Goal: Task Accomplishment & Management: Use online tool/utility

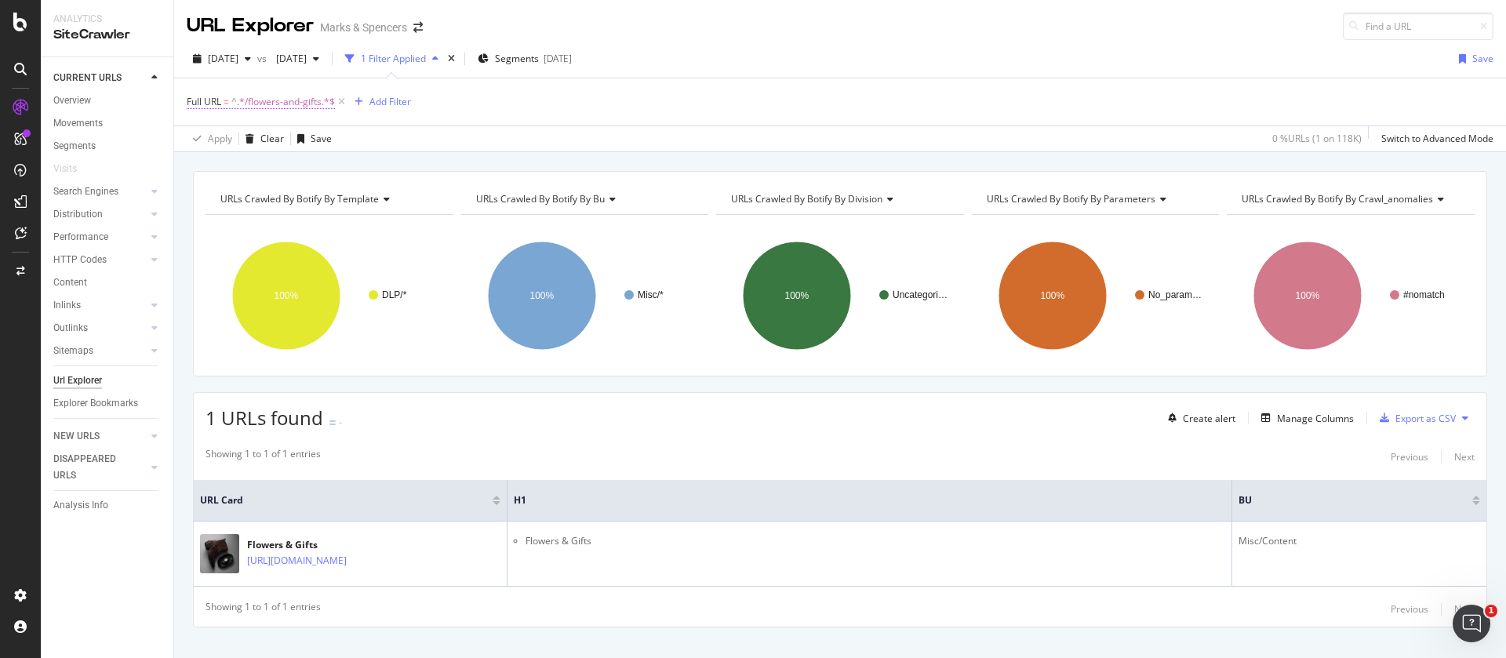
click at [247, 109] on span "^.*/flowers-and-gifts.*$" at bounding box center [283, 102] width 104 height 22
click at [311, 162] on input "/flowers-and-gifts" at bounding box center [275, 167] width 148 height 25
click at [206, 166] on input "content" at bounding box center [275, 167] width 148 height 25
type input "/content"
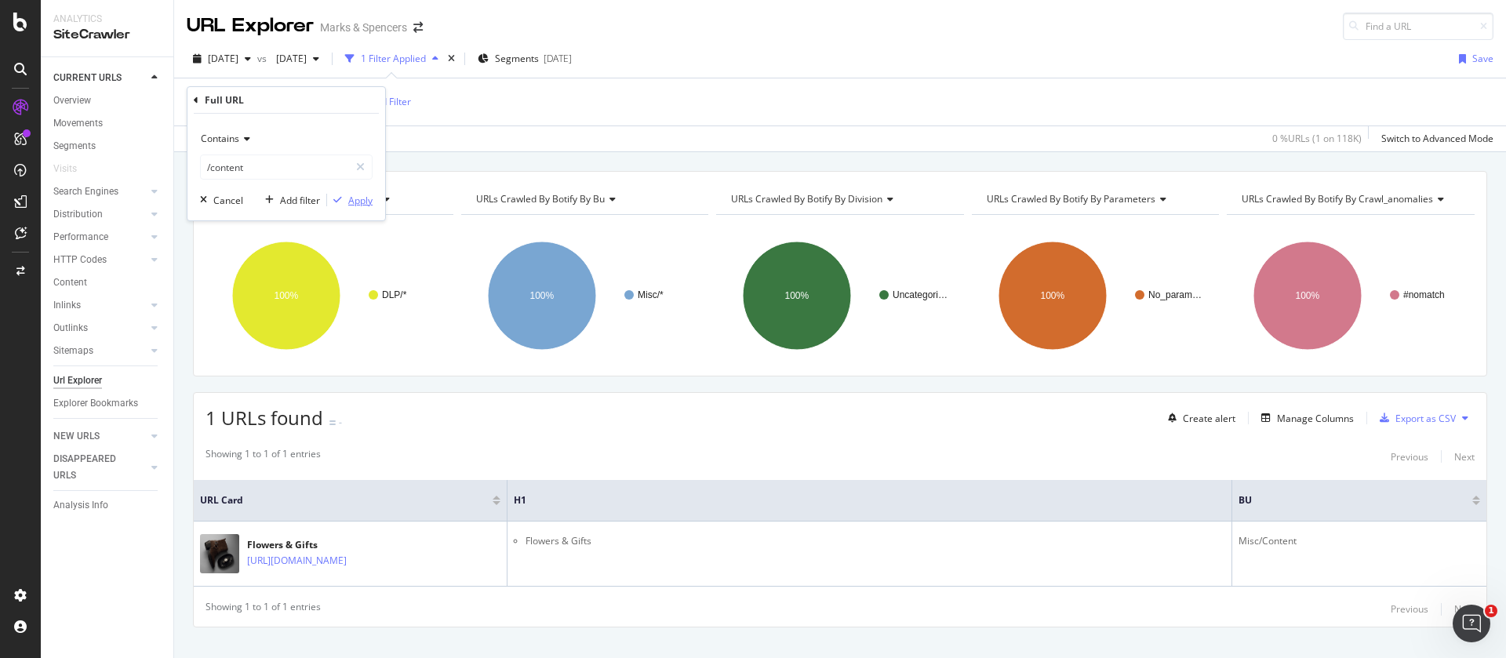
click at [366, 204] on div "Apply" at bounding box center [360, 200] width 24 height 13
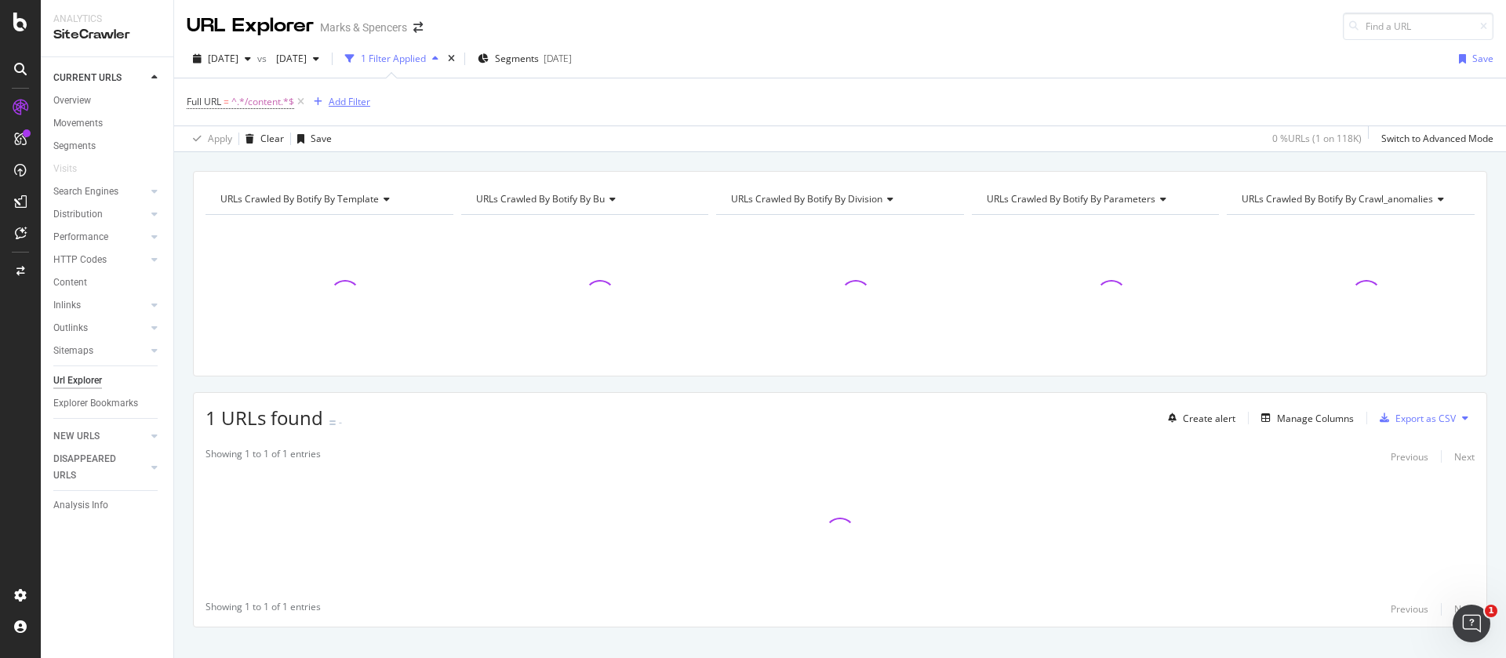
click at [353, 105] on div "Add Filter" at bounding box center [350, 101] width 42 height 13
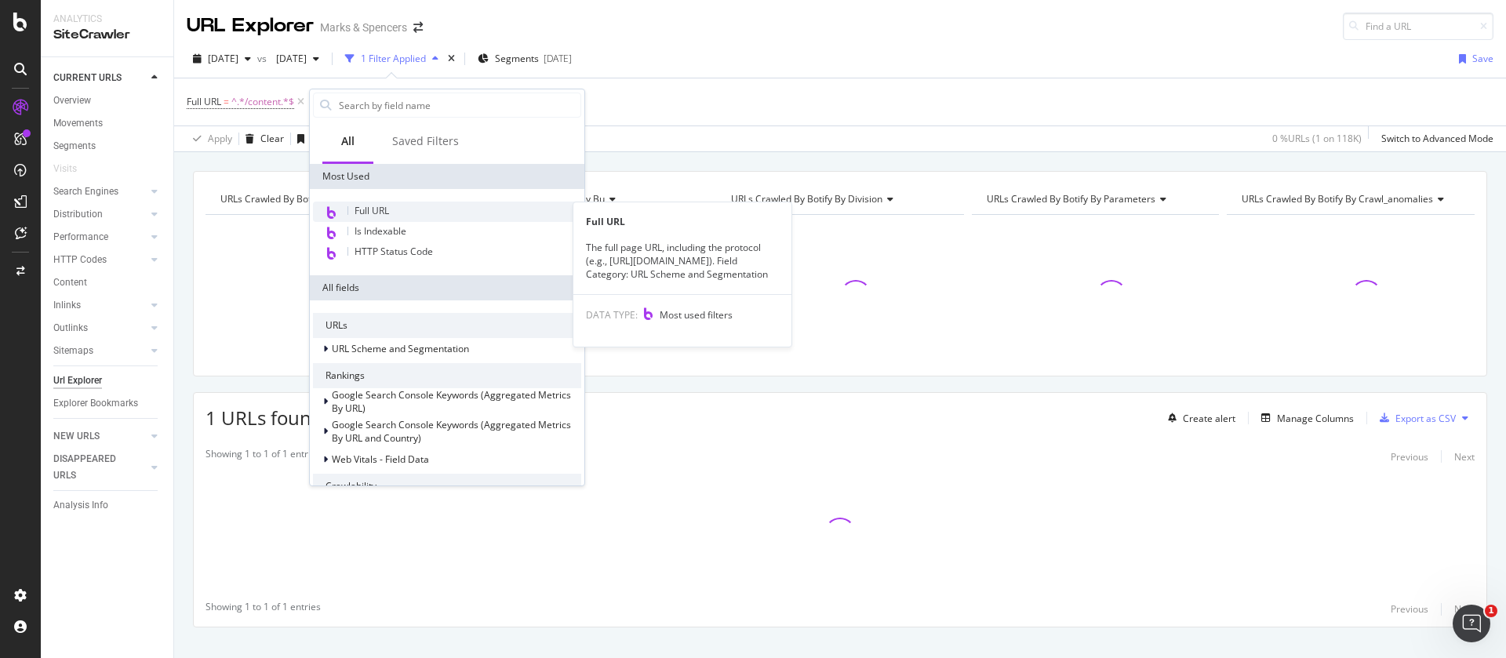
click at [393, 213] on div "Full URL" at bounding box center [447, 212] width 268 height 20
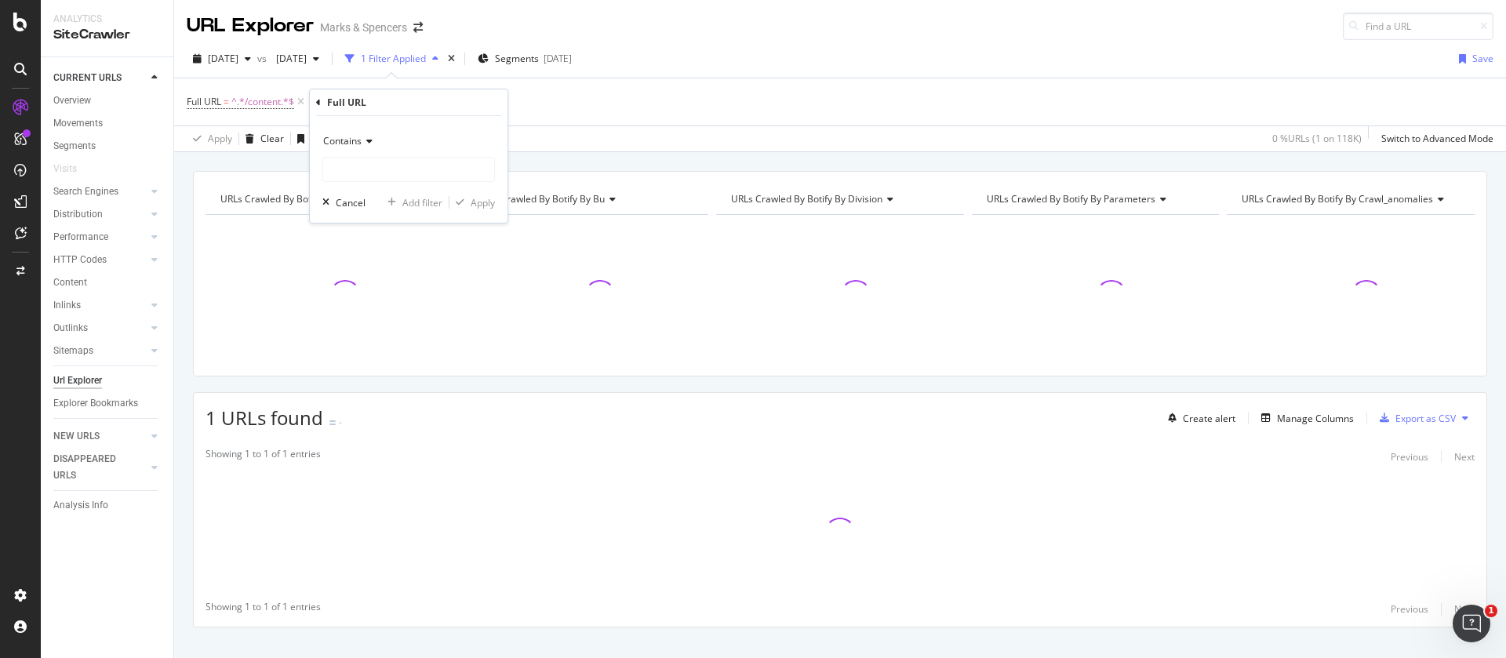
click at [580, 107] on div "Full URL = ^.*/content.*$ Add Filter" at bounding box center [840, 101] width 1307 height 47
click at [459, 103] on icon at bounding box center [456, 102] width 13 height 16
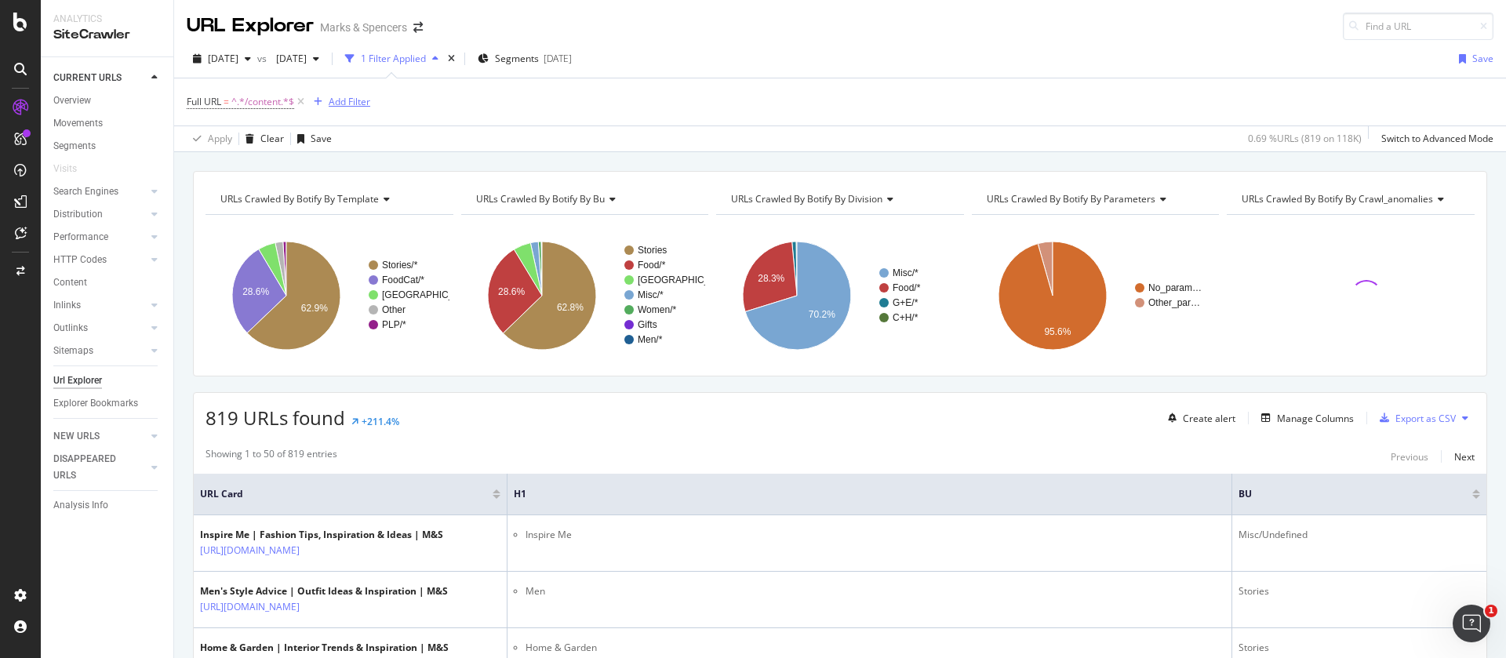
click at [362, 100] on div "Add Filter" at bounding box center [350, 101] width 42 height 13
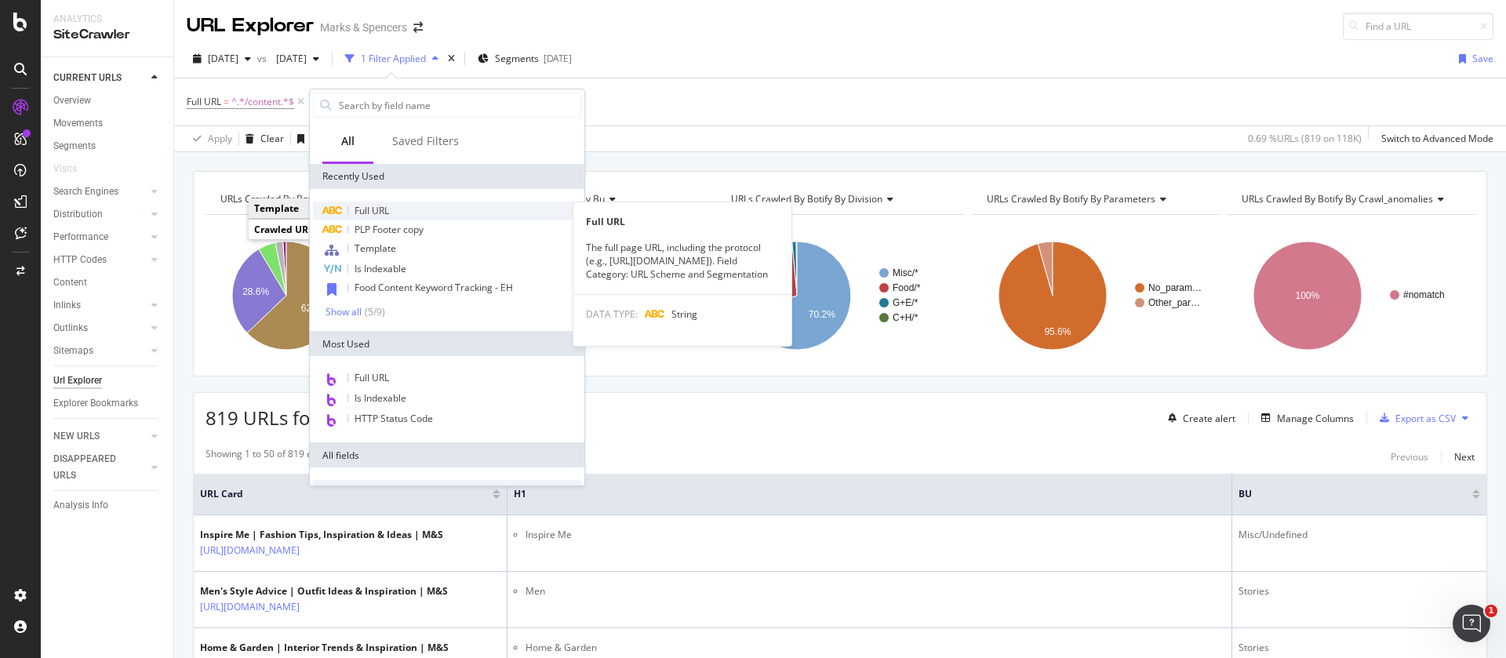
click at [381, 209] on span "Full URL" at bounding box center [372, 210] width 35 height 13
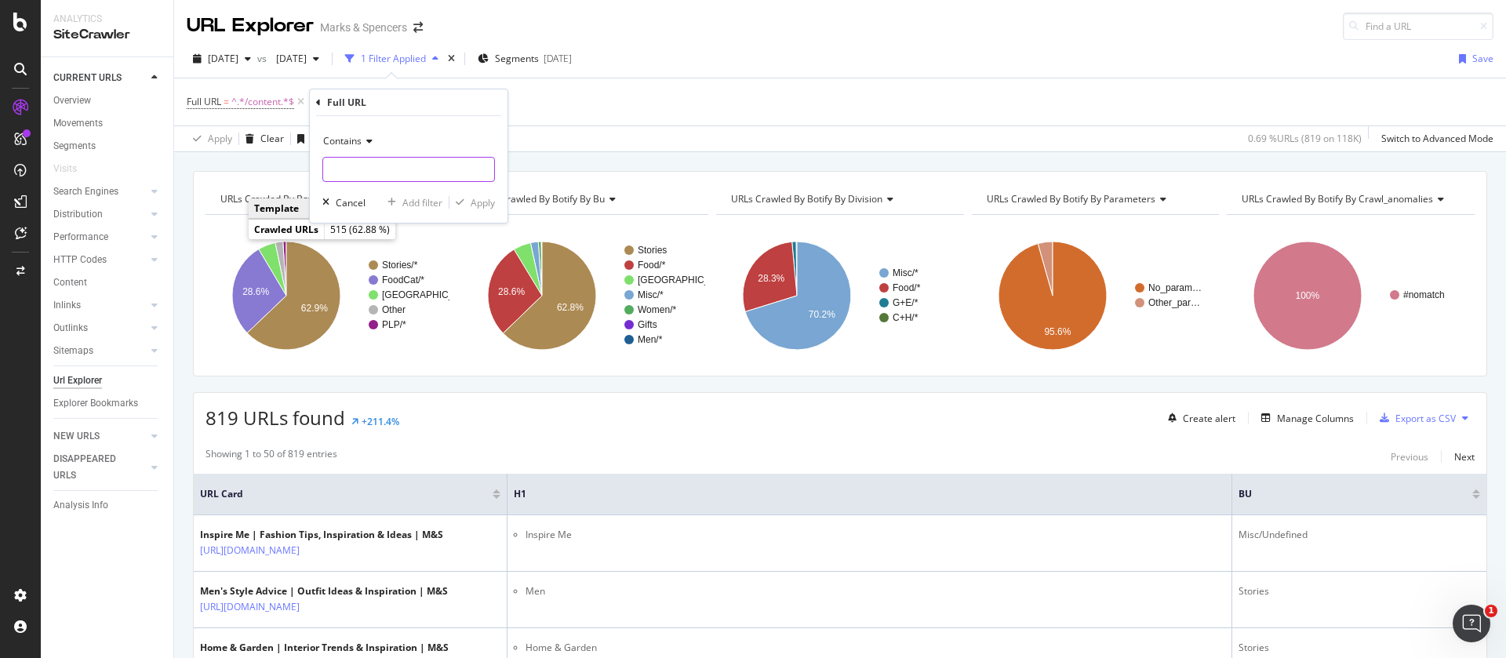
click at [375, 168] on input "text" at bounding box center [408, 169] width 171 height 25
type input "flower"
click at [483, 203] on div "Apply" at bounding box center [483, 202] width 24 height 13
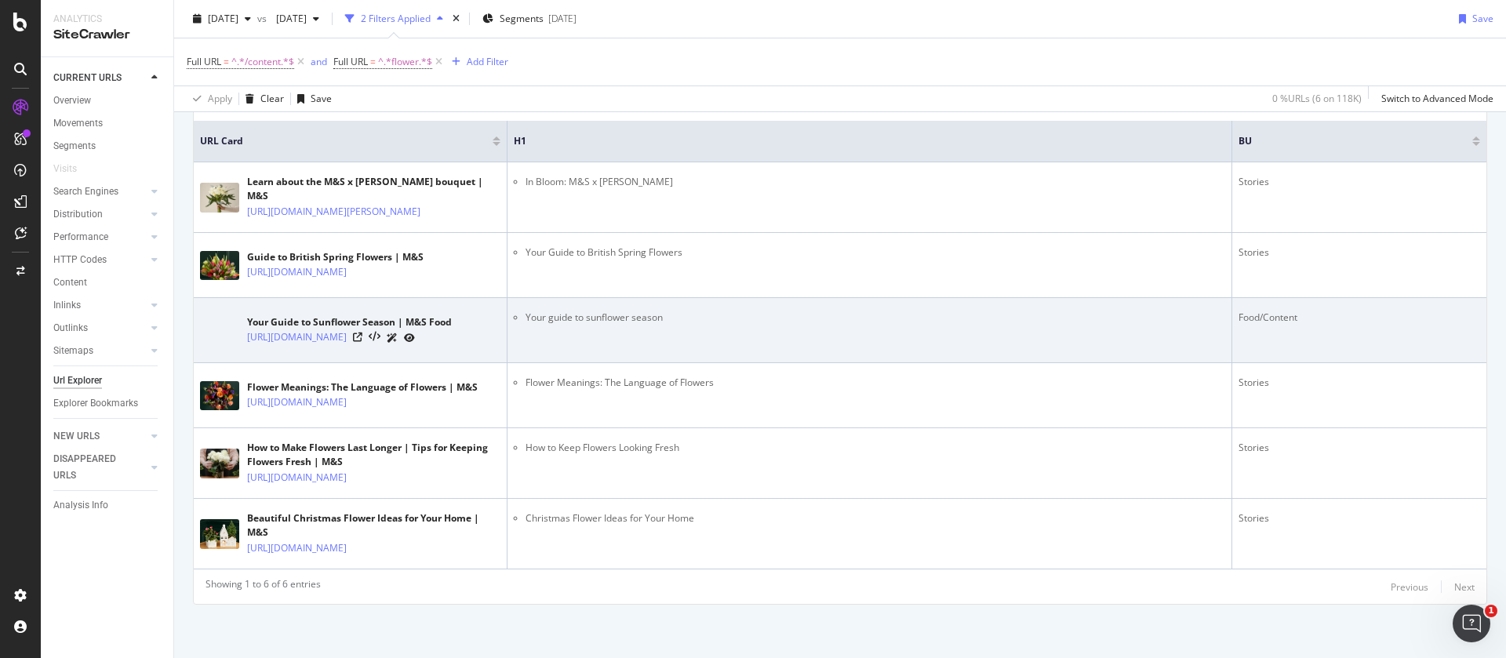
scroll to position [435, 0]
